Goal: Navigation & Orientation: Go to known website

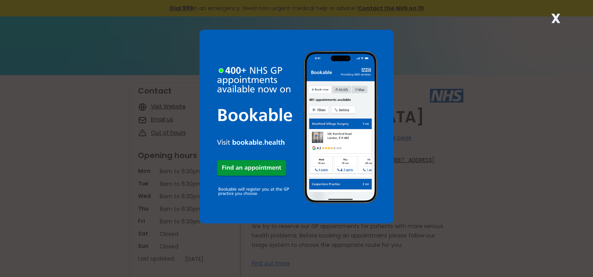
click at [556, 17] on strong "X" at bounding box center [554, 18] width 9 height 19
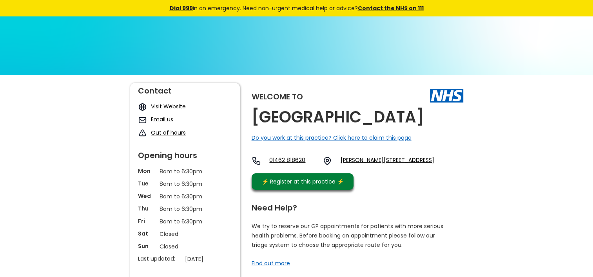
click at [173, 107] on link "Visit Website" at bounding box center [168, 107] width 35 height 8
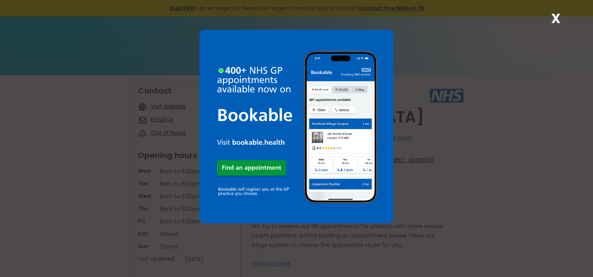
click at [555, 18] on strong "X" at bounding box center [554, 18] width 9 height 19
